Goal: Check status: Check status

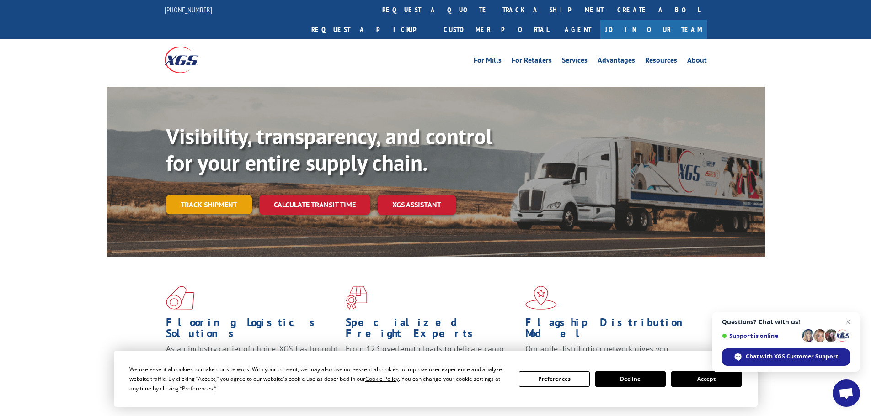
click at [220, 195] on link "Track shipment" at bounding box center [209, 204] width 86 height 19
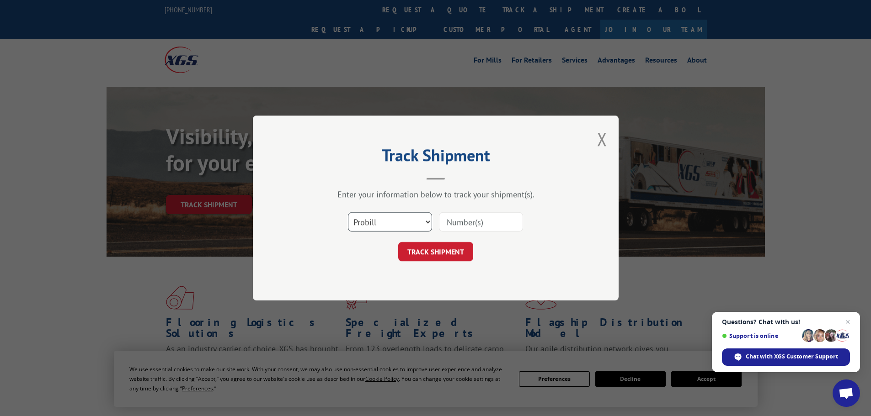
click at [387, 221] on select "Select category... Probill BOL PO" at bounding box center [390, 222] width 84 height 19
select select "bol"
click at [348, 213] on select "Select category... Probill BOL PO" at bounding box center [390, 222] width 84 height 19
click at [465, 224] on input at bounding box center [481, 222] width 84 height 19
paste input "6029276"
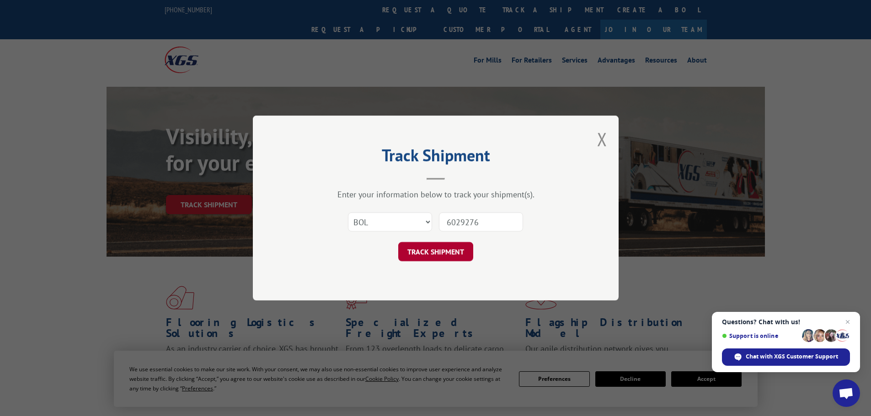
type input "6029276"
click at [425, 258] on button "TRACK SHIPMENT" at bounding box center [435, 251] width 75 height 19
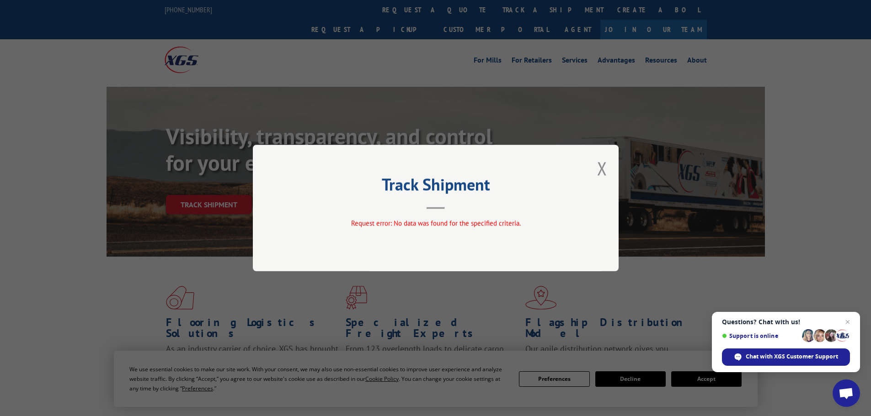
click at [599, 170] on button "Close modal" at bounding box center [602, 168] width 10 height 24
